Goal: Task Accomplishment & Management: Manage account settings

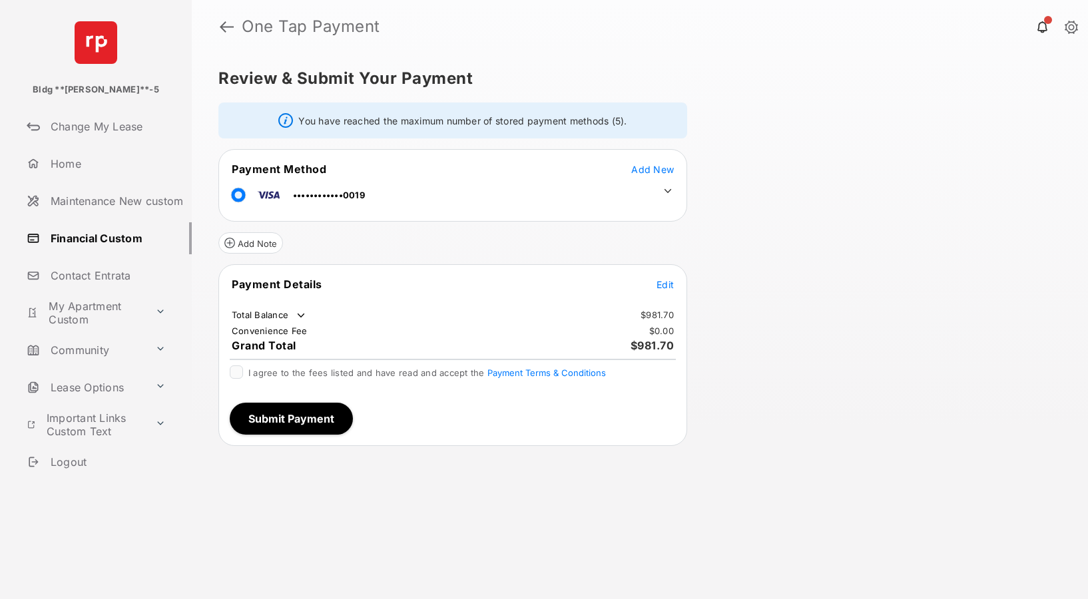
click at [127, 238] on link "Financial Custom" at bounding box center [106, 238] width 170 height 32
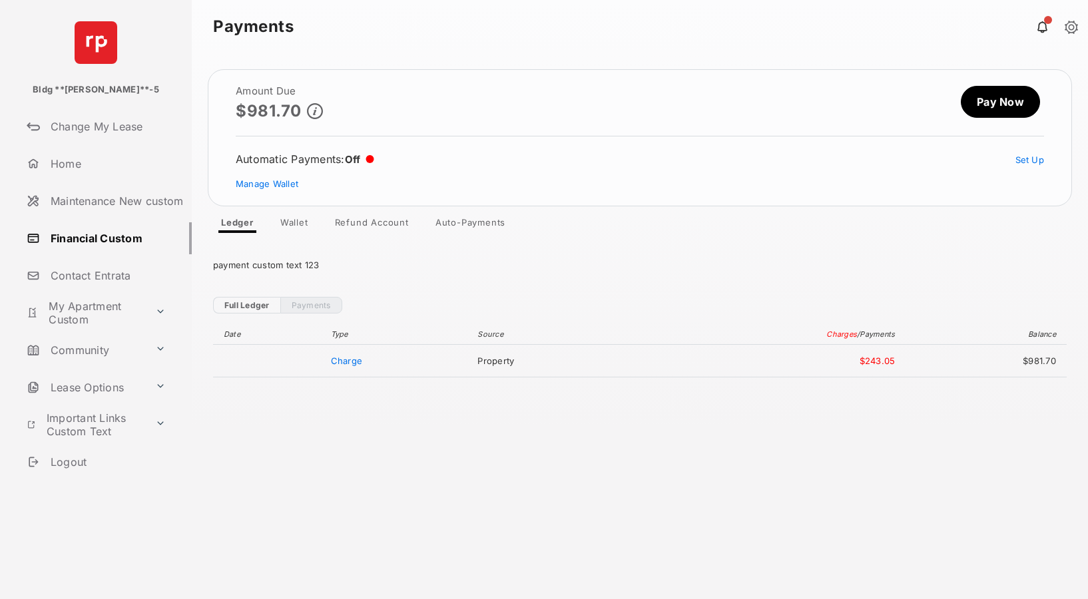
click at [356, 224] on link "Refund Account" at bounding box center [371, 225] width 95 height 16
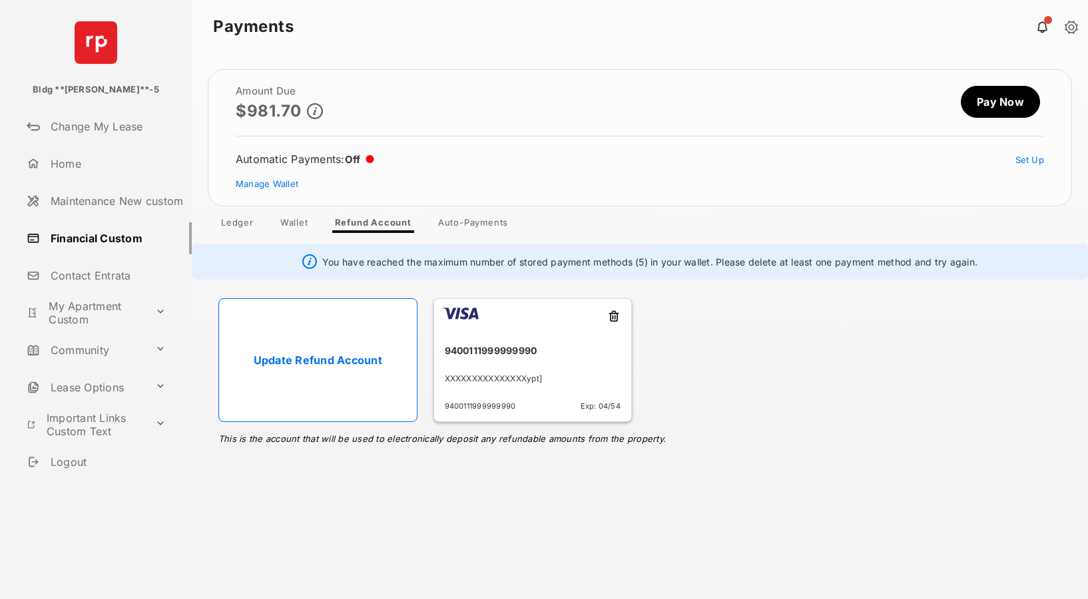
click at [296, 363] on link "Update Refund Account" at bounding box center [317, 360] width 199 height 124
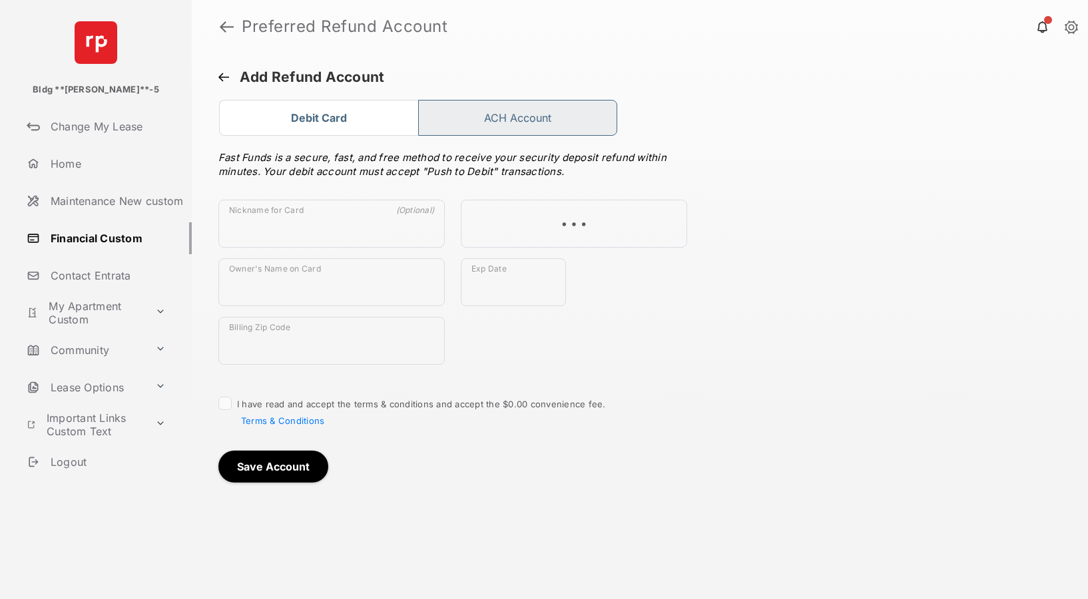
click at [509, 112] on button "ACH Account" at bounding box center [517, 118] width 199 height 36
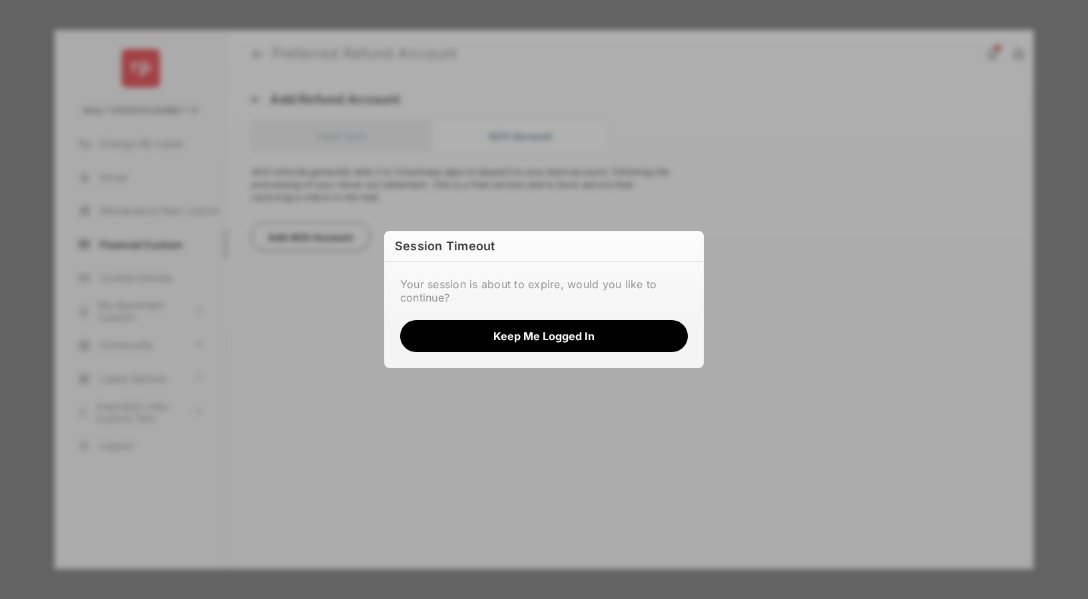
click at [229, 489] on div "Session Timeout Your session is about to expire, would you like to continue? Ke…" at bounding box center [544, 299] width 1088 height 599
